Goal: Find specific page/section: Find specific page/section

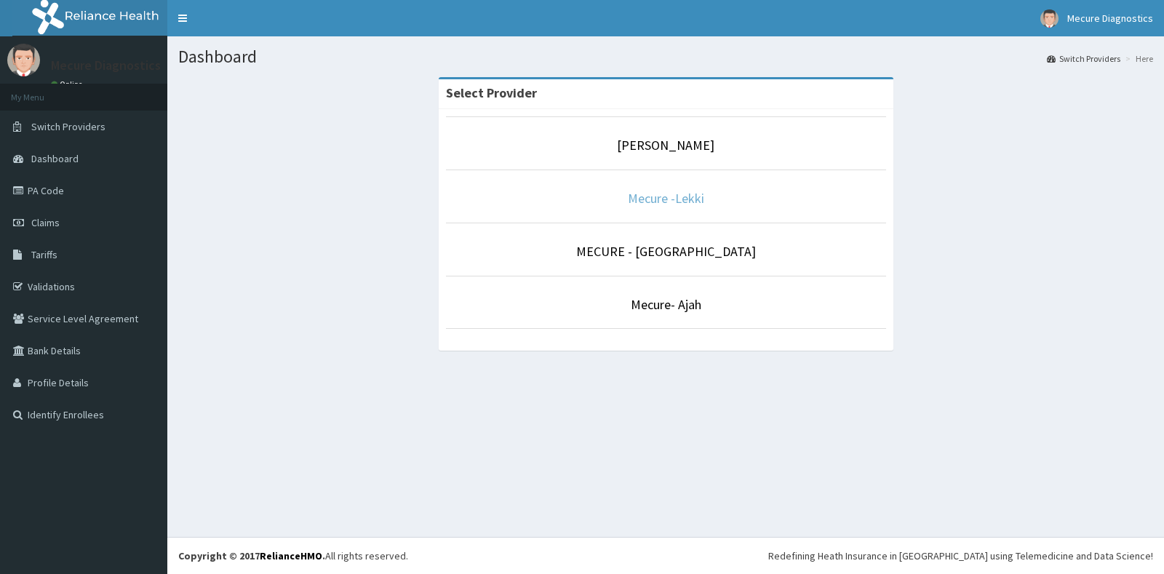
click at [669, 198] on link "Mecure -Lekki" at bounding box center [666, 198] width 76 height 17
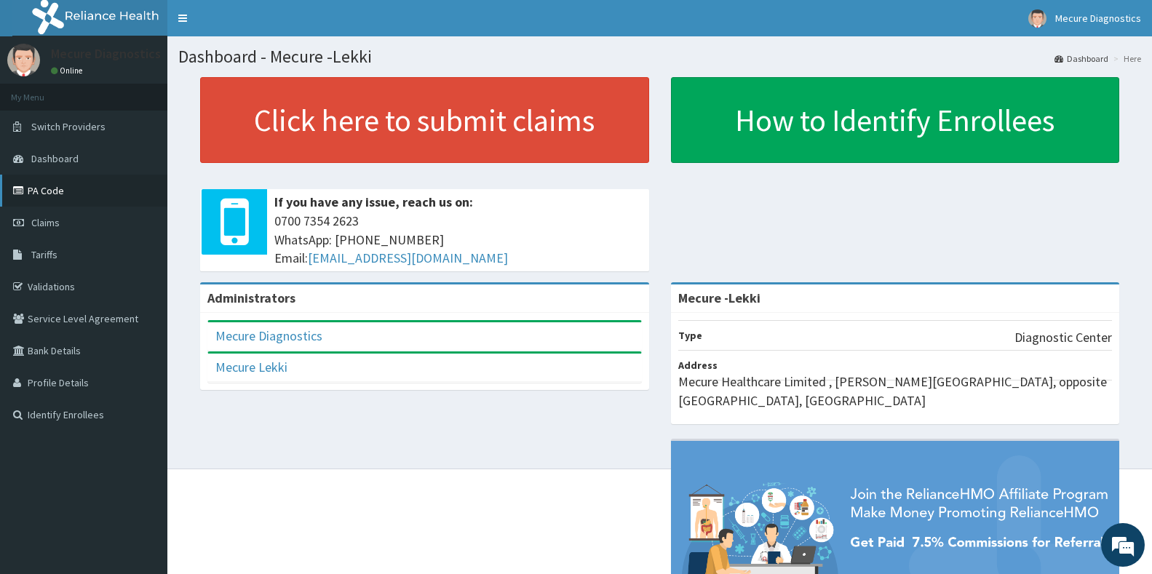
click at [79, 194] on link "PA Code" at bounding box center [83, 191] width 167 height 32
